Goal: Task Accomplishment & Management: Manage account settings

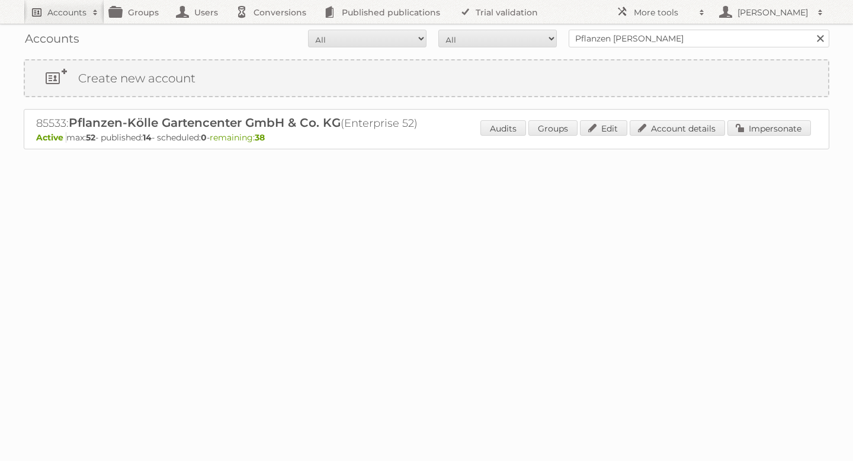
click at [70, 10] on h2 "Accounts" at bounding box center [66, 13] width 39 height 12
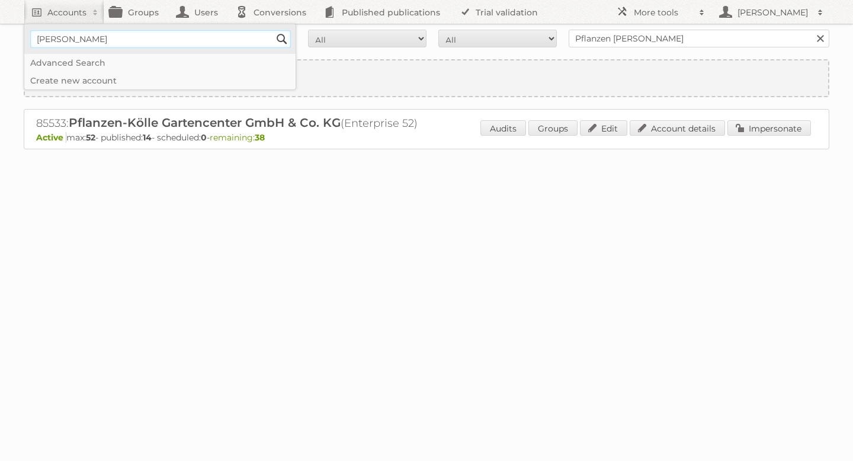
type input"] "[PERSON_NAME]"
click at [285, 40] on input "Search" at bounding box center [282, 39] width 18 height 18
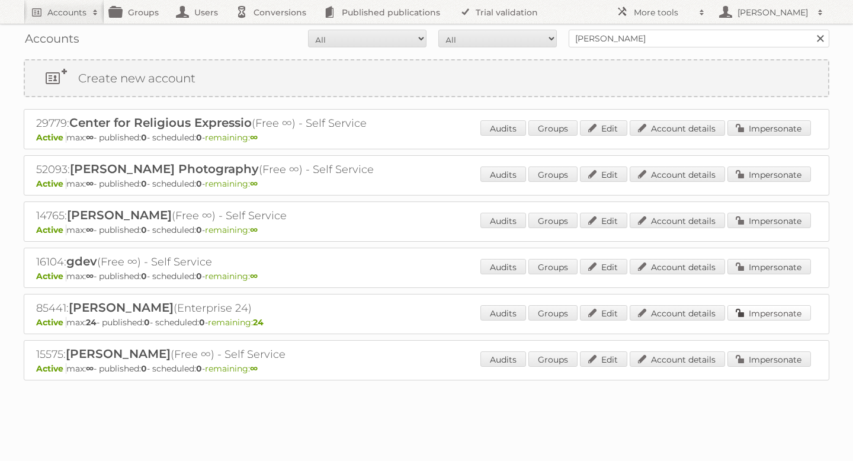
click at [763, 316] on link "Impersonate" at bounding box center [768, 312] width 83 height 15
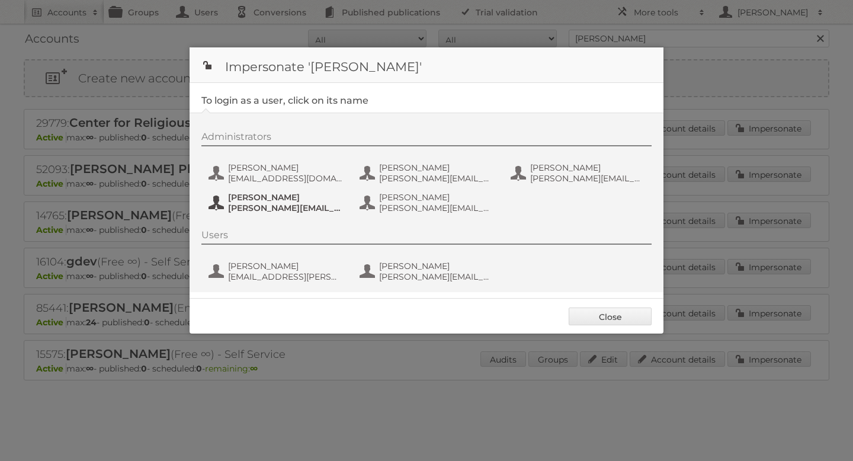
click at [272, 196] on span "[PERSON_NAME]" at bounding box center [285, 197] width 115 height 11
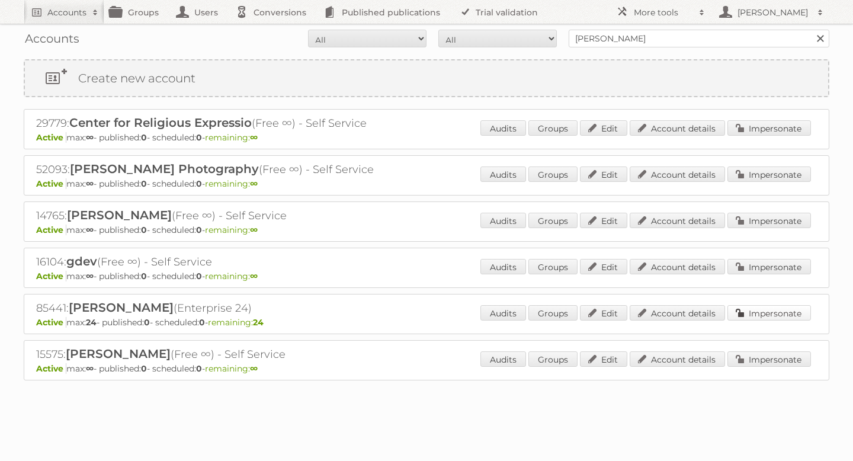
click at [749, 308] on link "Impersonate" at bounding box center [768, 312] width 83 height 15
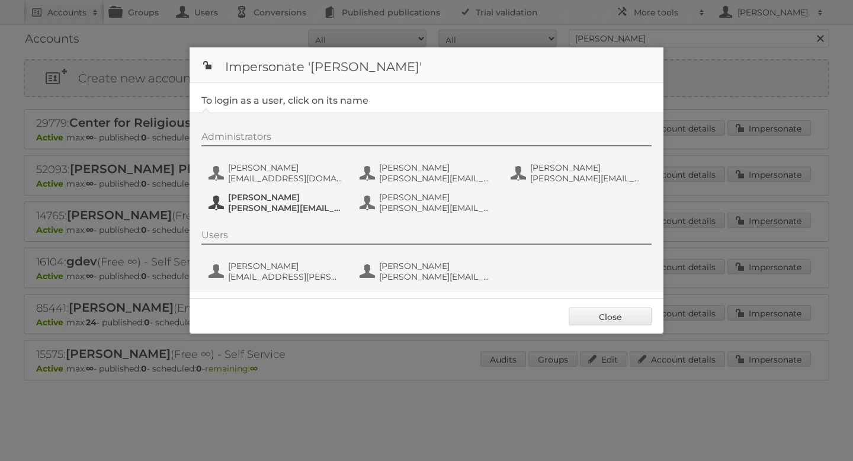
click at [259, 201] on span "[PERSON_NAME]" at bounding box center [285, 197] width 115 height 11
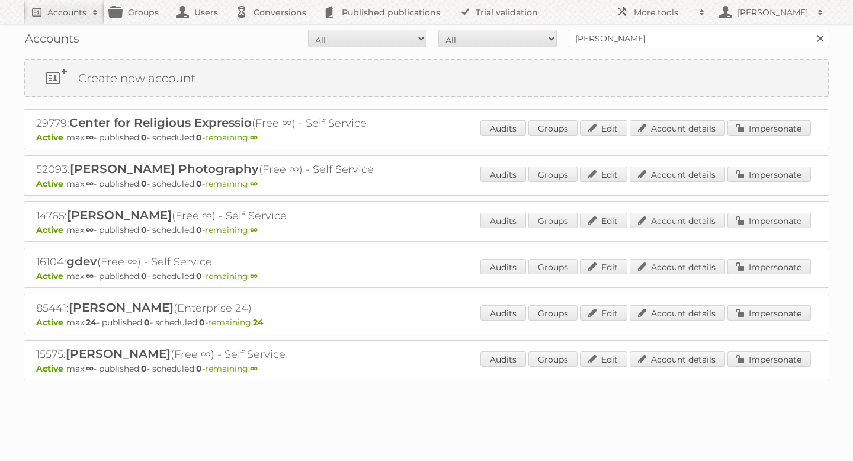
click at [768, 329] on div "85441: Janovic (Enterprise 24) Active max: 24 - published: 0 - scheduled: 0 - r…" at bounding box center [426, 314] width 805 height 40
click at [689, 302] on div "85441: Janovic (Enterprise 24) Active max: 24 - published: 0 - scheduled: 0 - r…" at bounding box center [426, 314] width 805 height 40
click at [669, 305] on link "Account details" at bounding box center [676, 312] width 95 height 15
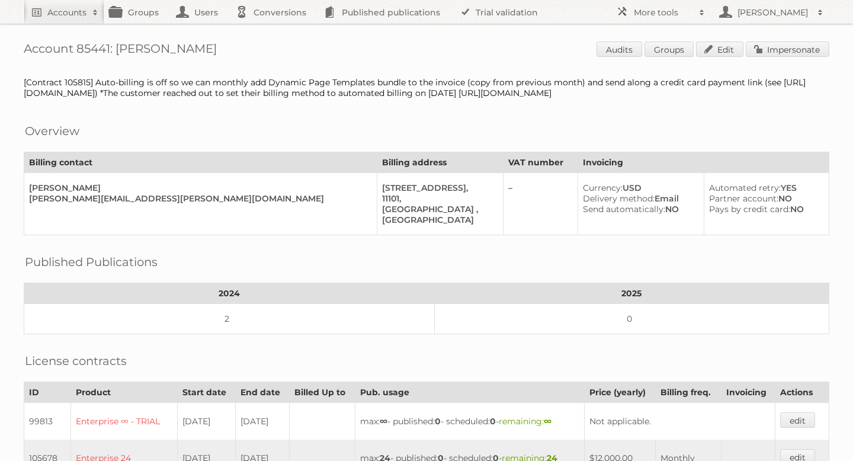
scroll to position [427, 0]
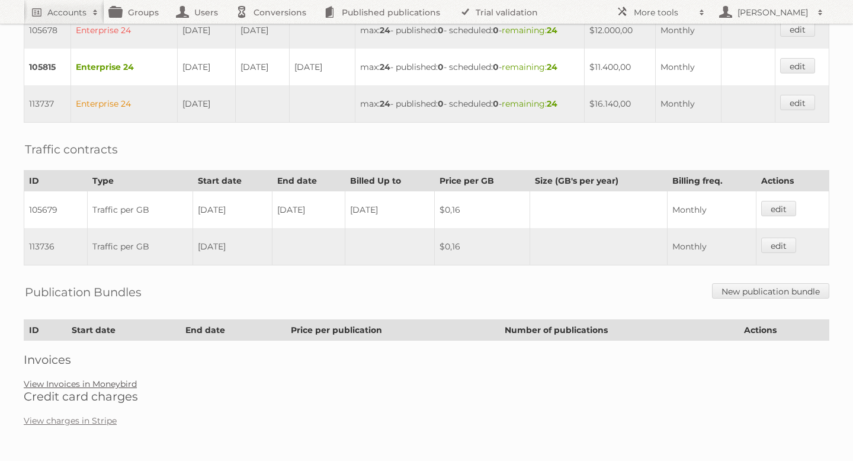
click at [86, 386] on link "View Invoices in Moneybird" at bounding box center [80, 383] width 113 height 11
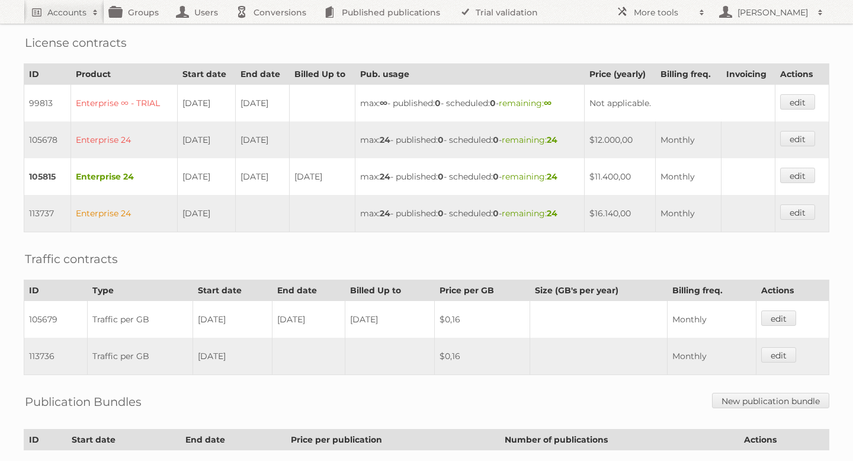
scroll to position [317, 0]
